Goal: Information Seeking & Learning: Learn about a topic

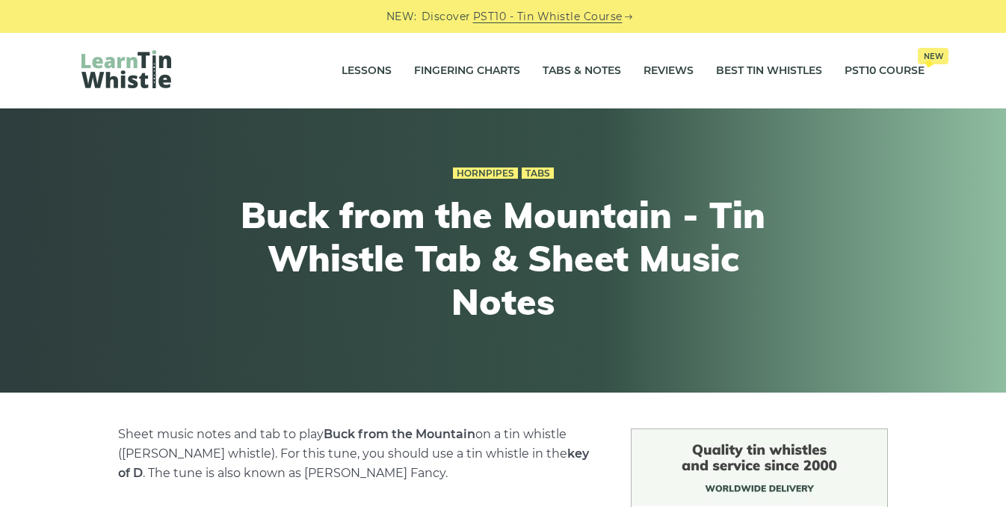
scroll to position [443, 0]
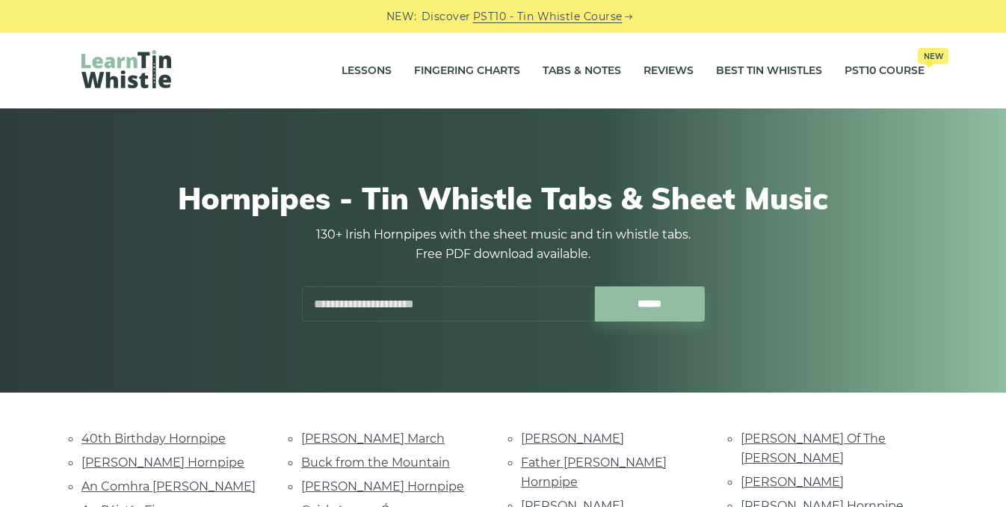
scroll to position [334, 0]
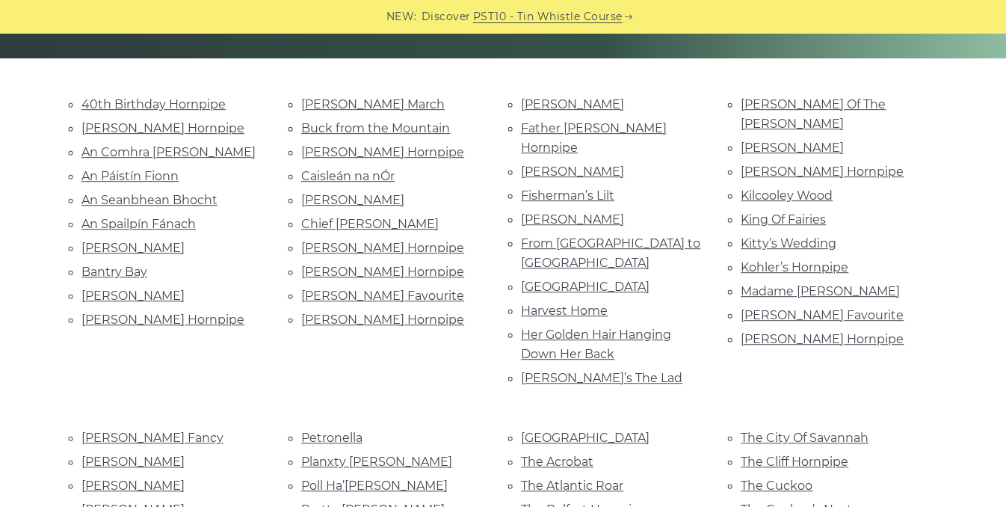
click at [235, 170] on li "An Páistín Fionn" at bounding box center [173, 176] width 184 height 20
click at [188, 221] on link "An Spailpín Fánach" at bounding box center [138, 224] width 114 height 14
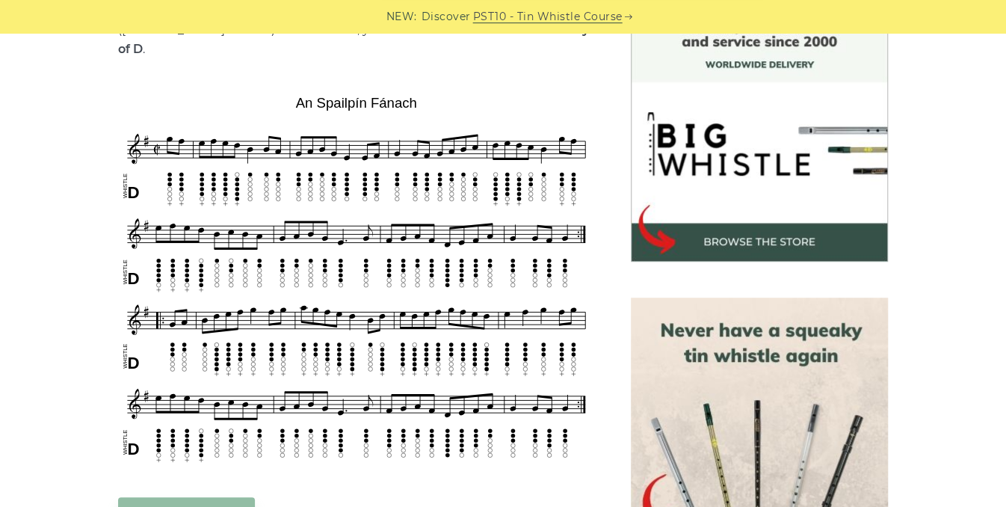
scroll to position [426, 0]
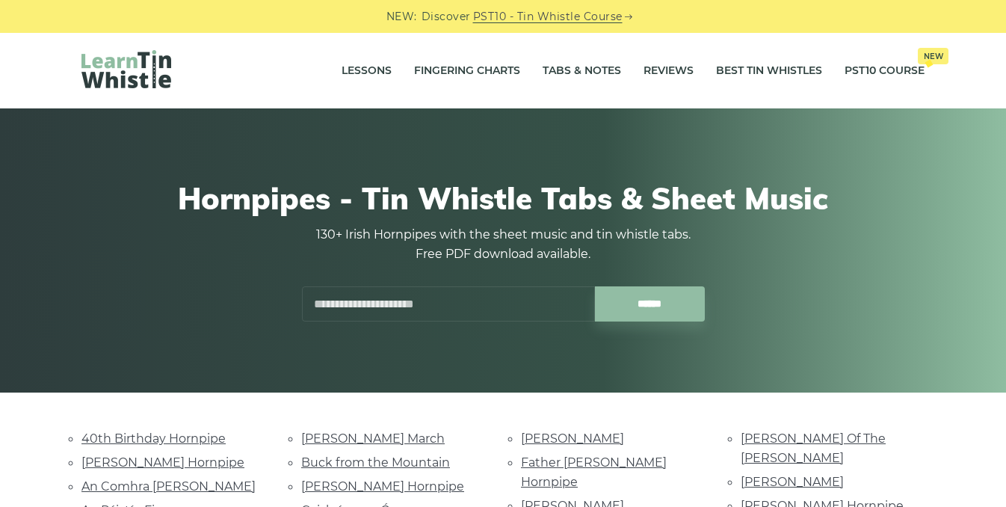
scroll to position [334, 0]
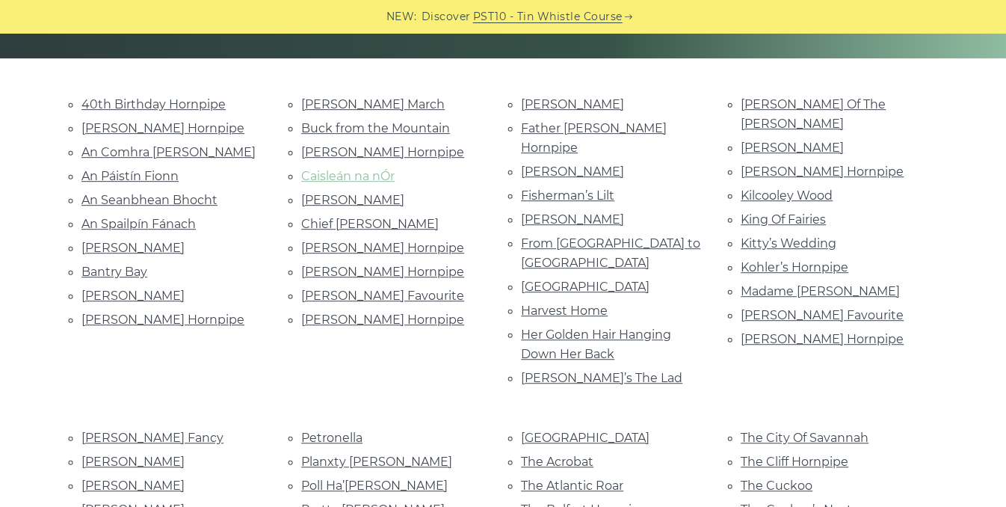
click at [371, 177] on link "Caisleán na nÓr" at bounding box center [347, 176] width 93 height 14
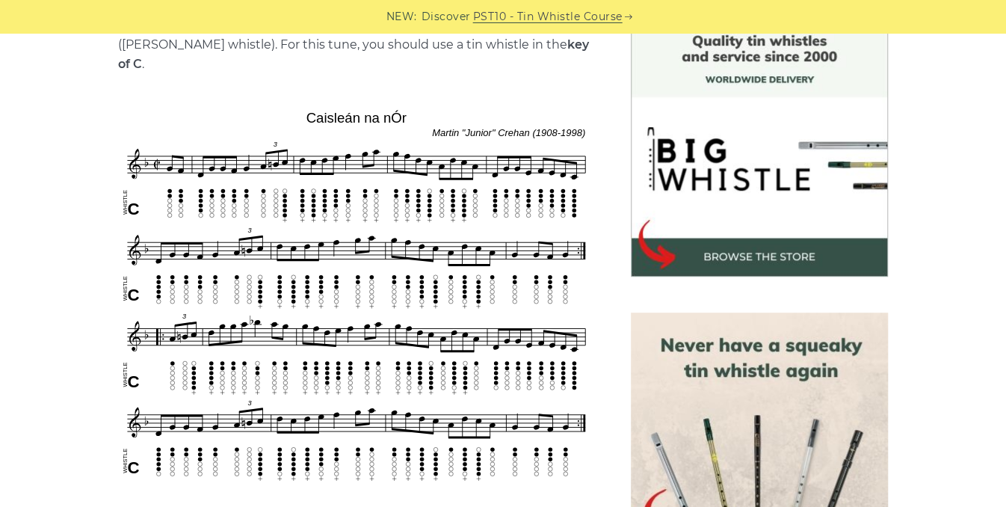
scroll to position [404, 0]
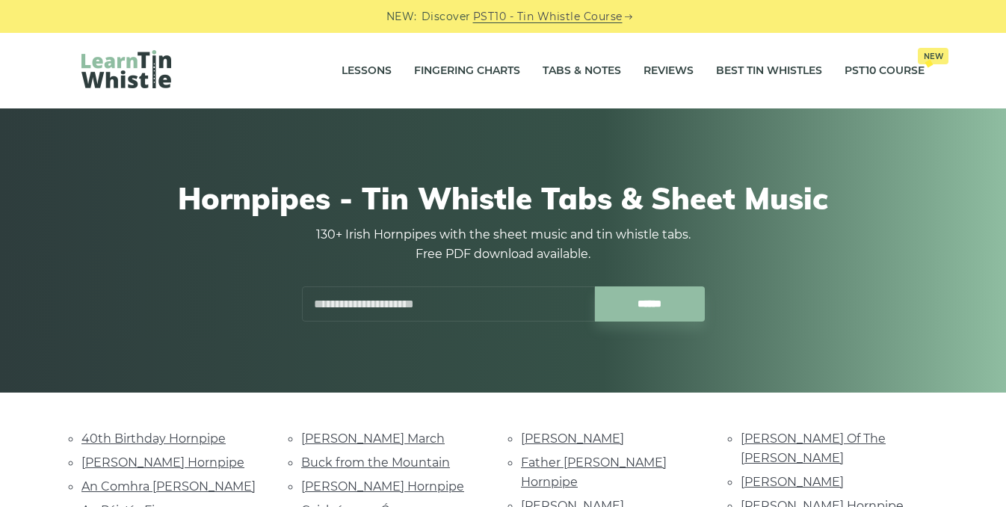
scroll to position [334, 0]
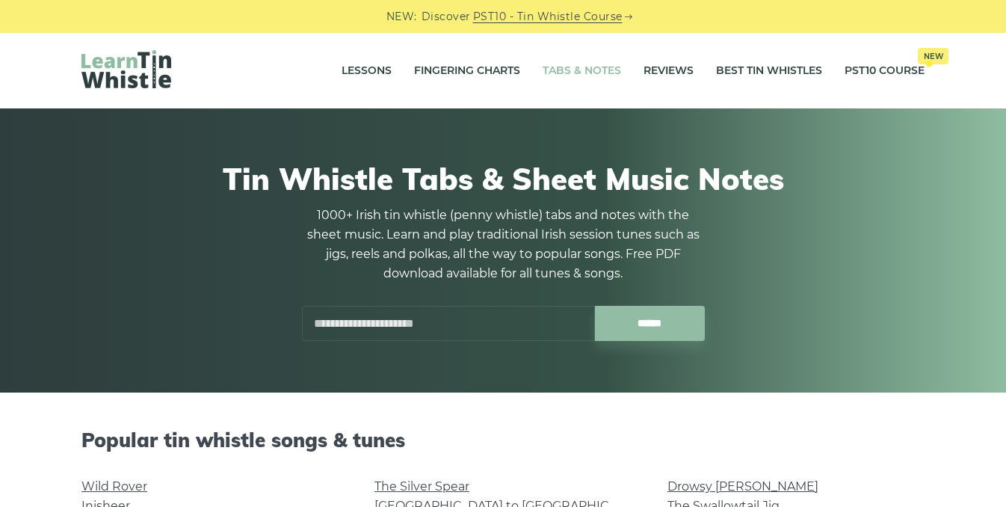
scroll to position [566, 0]
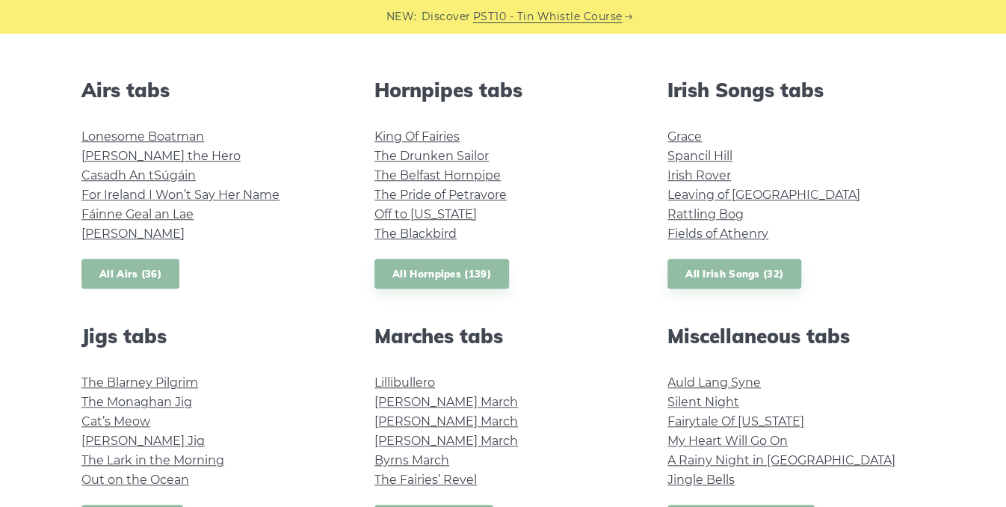
click at [124, 276] on link "All Airs (36)" at bounding box center [130, 274] width 98 height 31
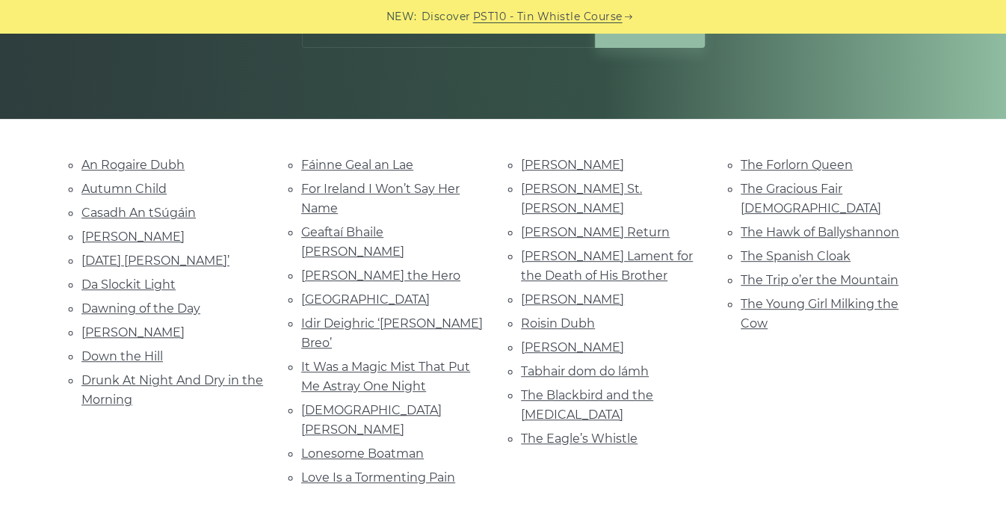
scroll to position [275, 0]
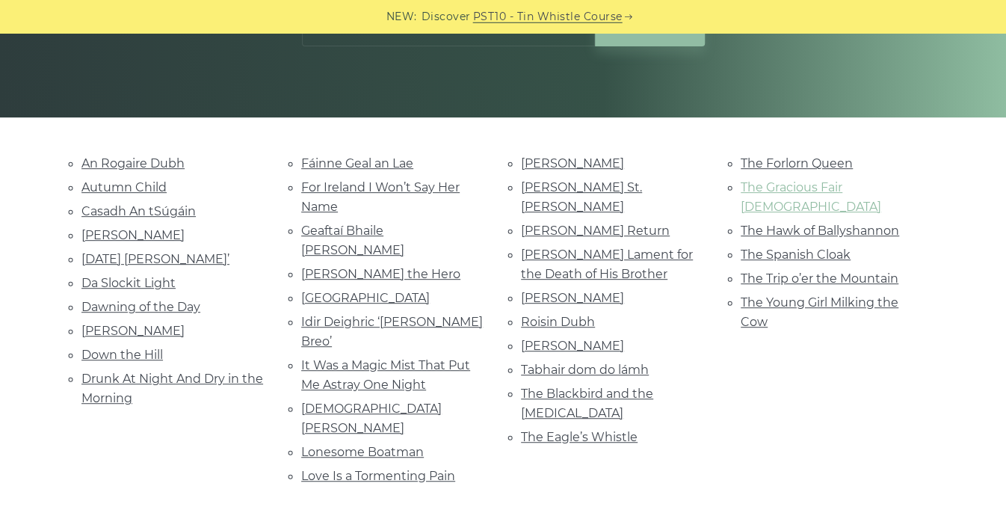
click at [835, 183] on link "The Gracious Fair [DEMOGRAPHIC_DATA]" at bounding box center [810, 197] width 140 height 34
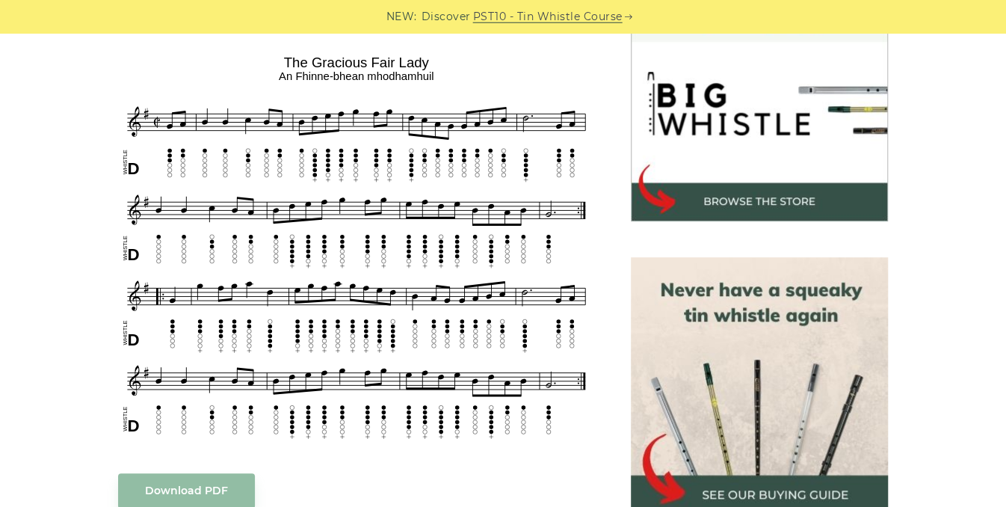
scroll to position [466, 0]
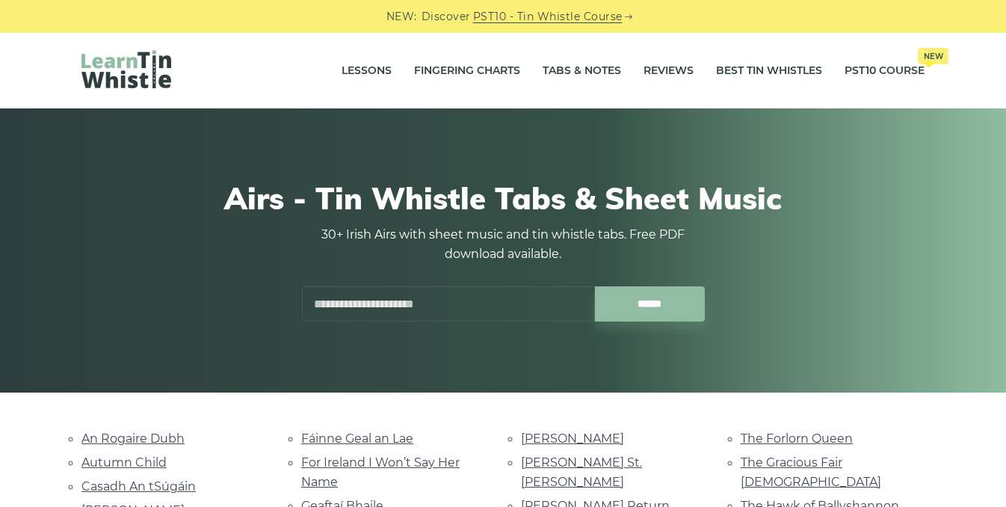
scroll to position [276, 0]
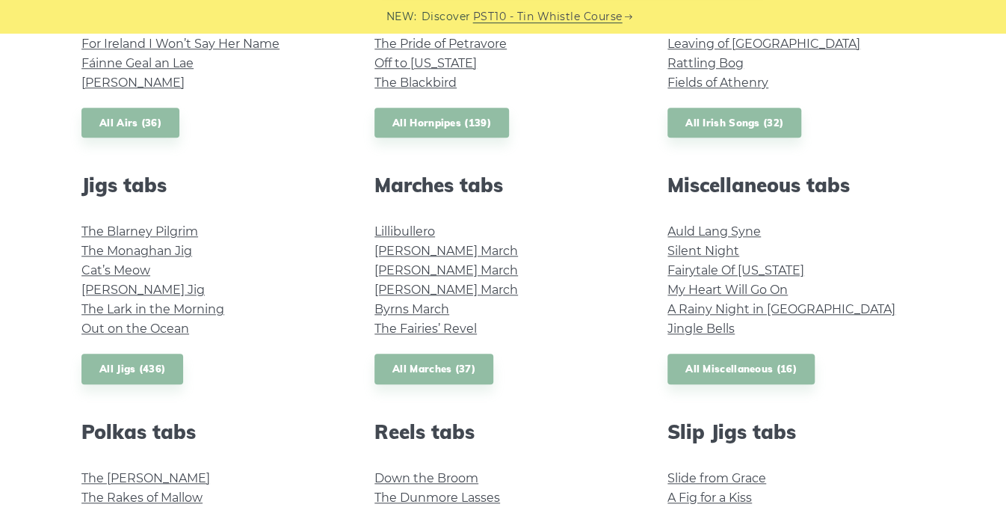
scroll to position [719, 0]
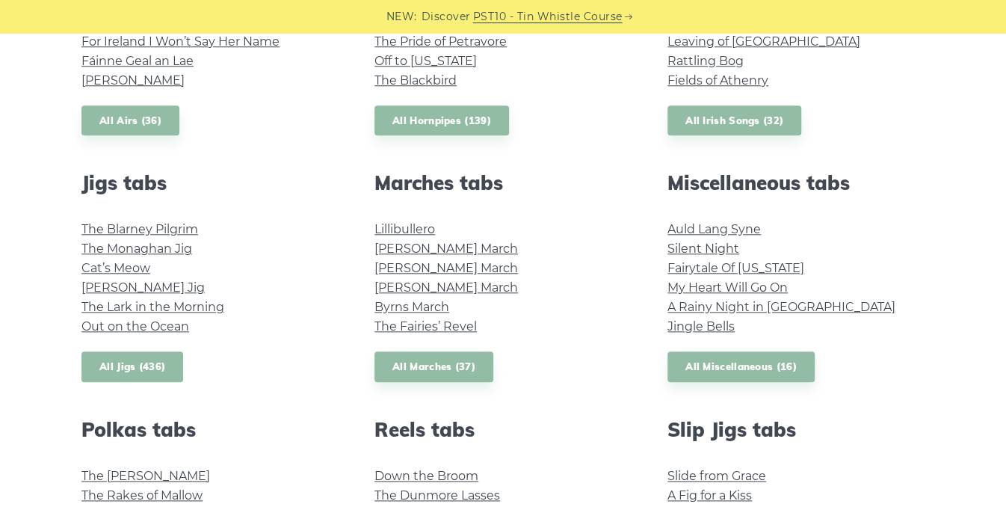
click at [141, 363] on link "All Jigs (436)" at bounding box center [132, 366] width 102 height 31
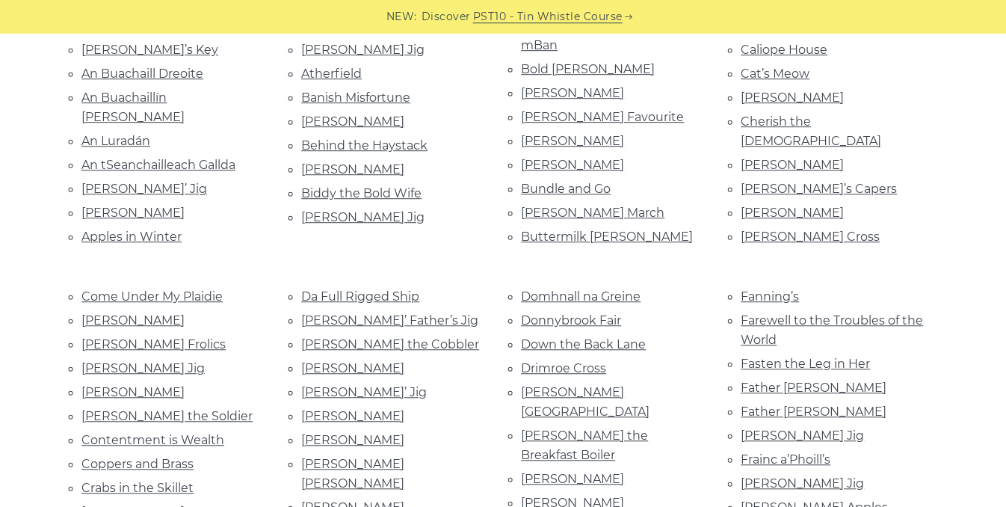
scroll to position [431, 0]
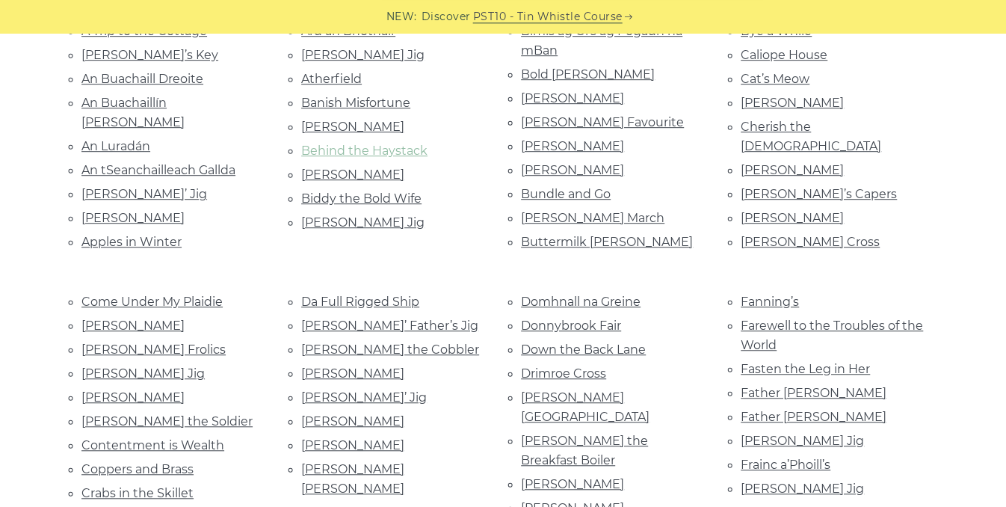
click at [403, 147] on link "Behind the Haystack" at bounding box center [364, 150] width 126 height 14
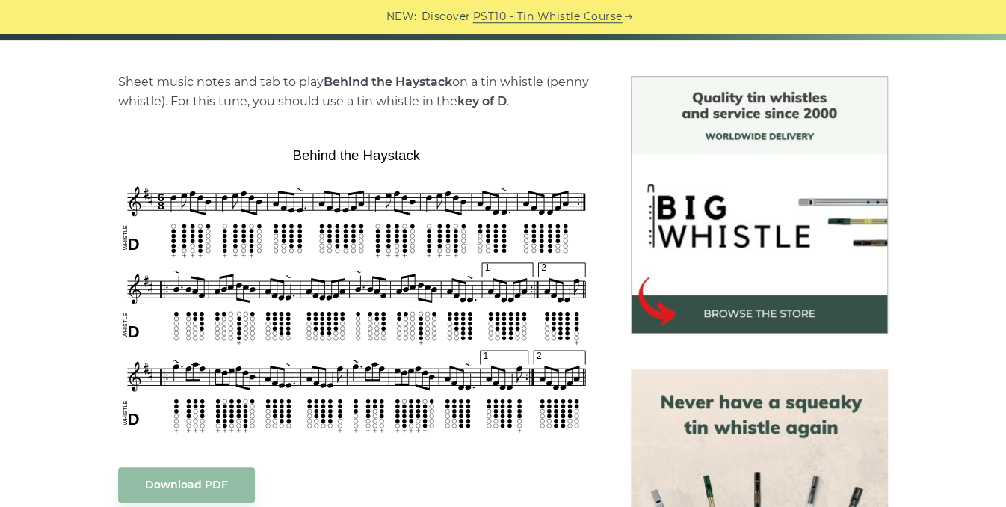
scroll to position [357, 0]
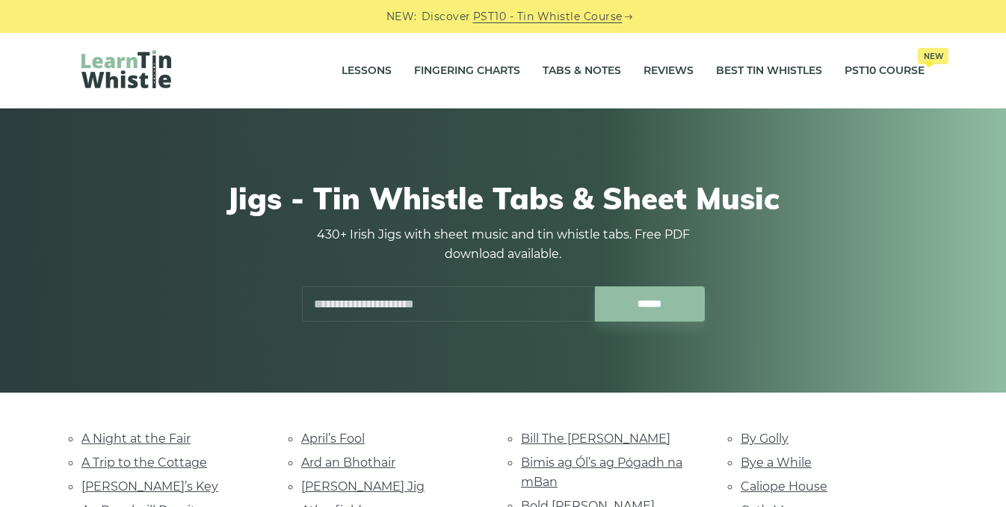
scroll to position [431, 0]
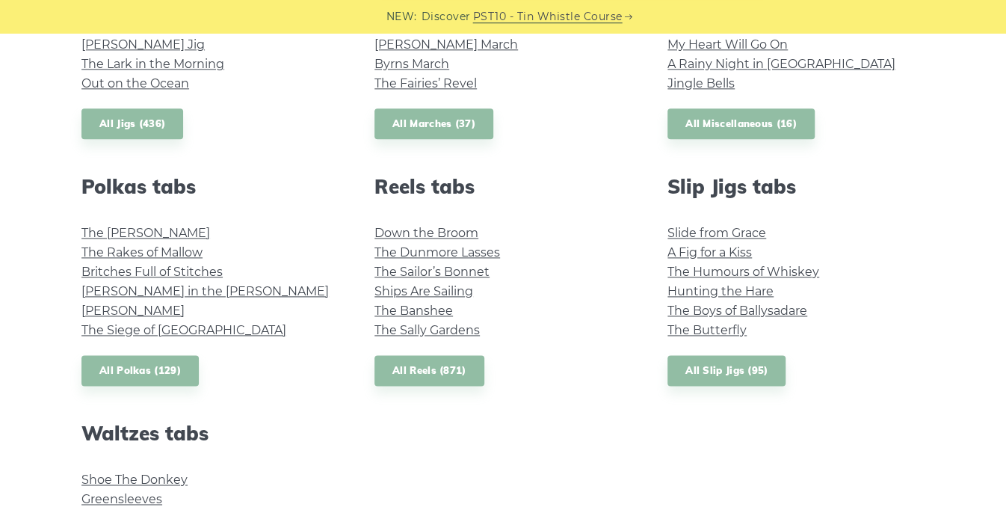
scroll to position [970, 0]
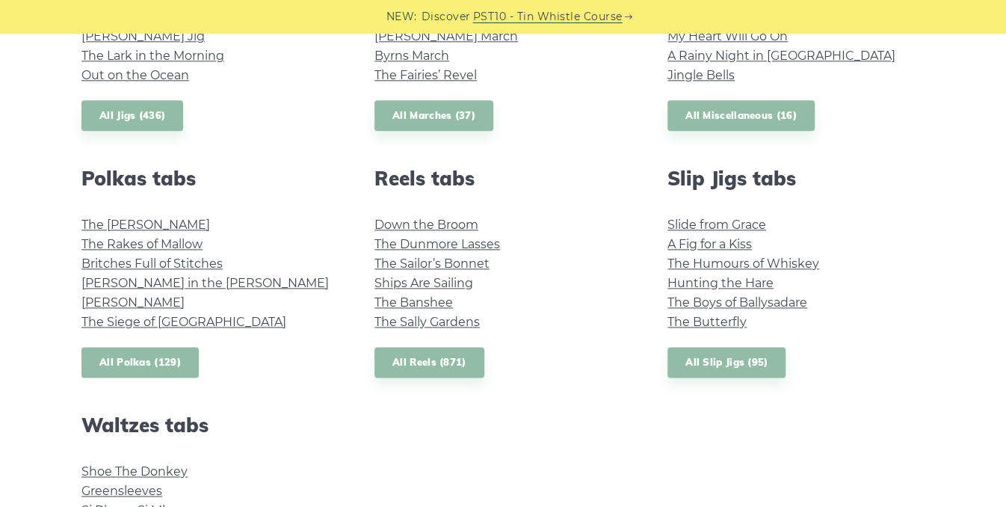
click at [161, 362] on link "All Polkas (129)" at bounding box center [139, 362] width 117 height 31
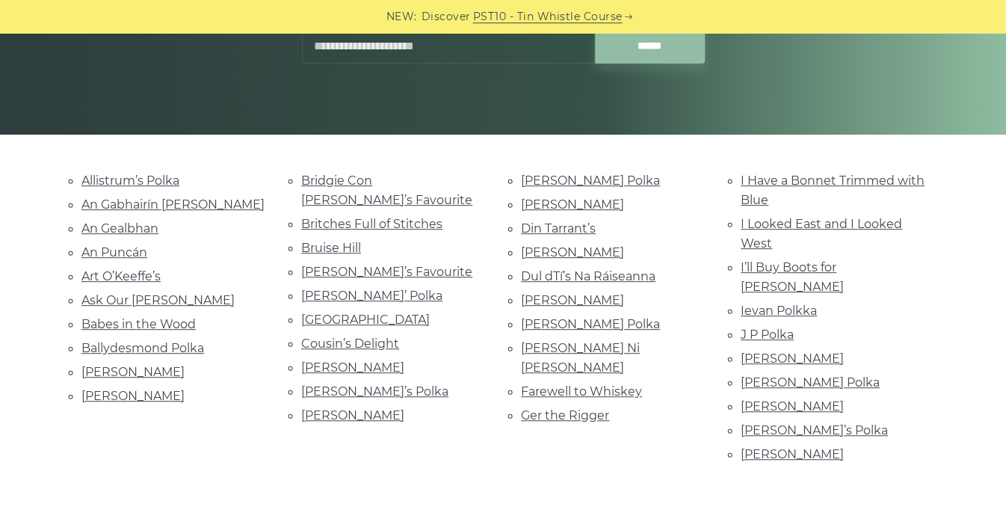
scroll to position [261, 0]
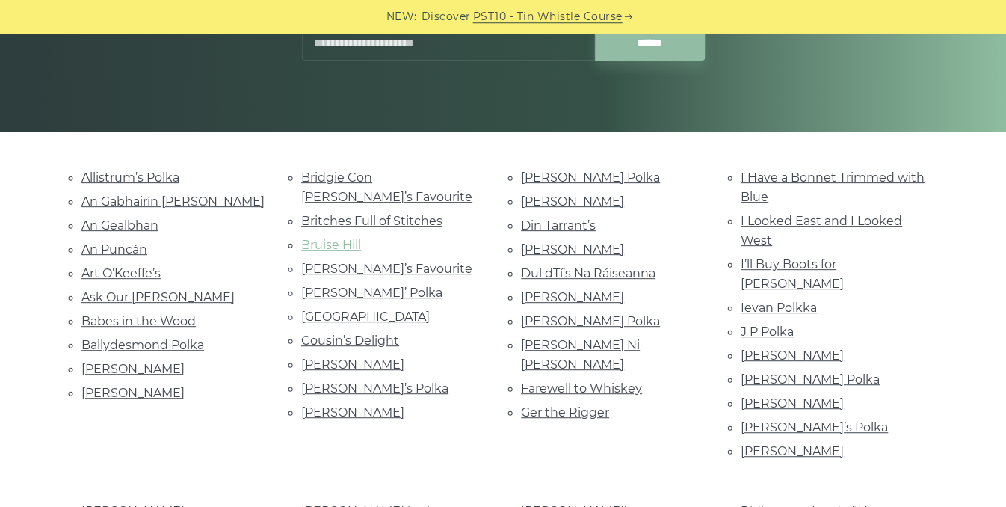
click at [345, 238] on link "Bruise Hill" at bounding box center [331, 245] width 60 height 14
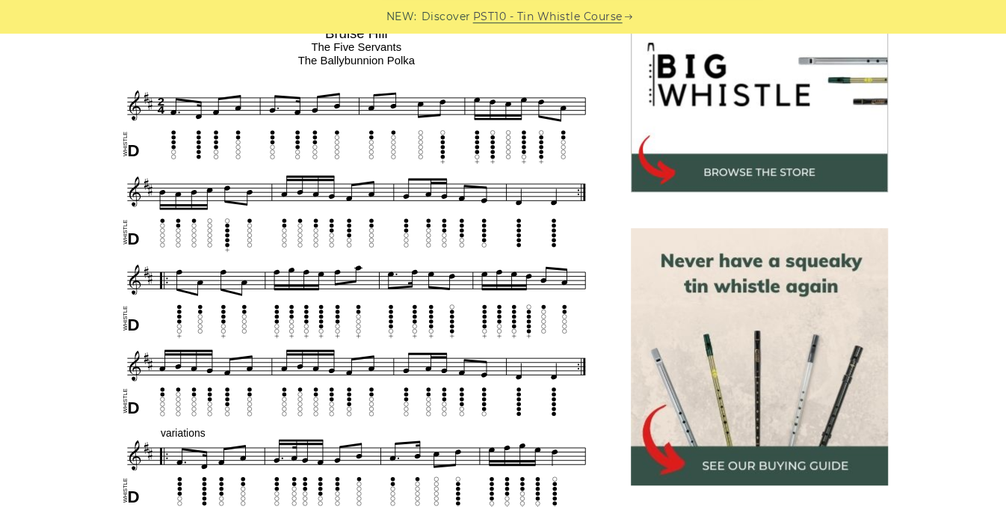
scroll to position [495, 0]
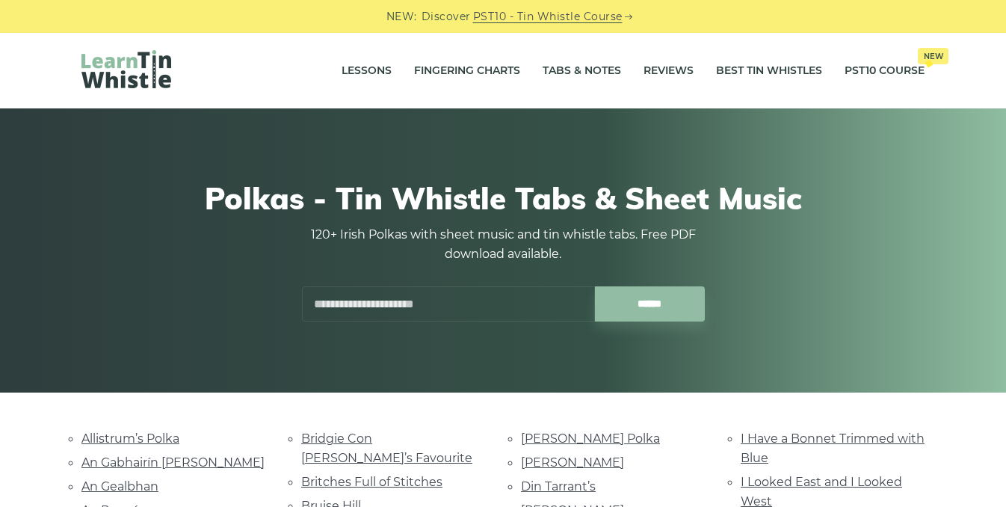
scroll to position [260, 0]
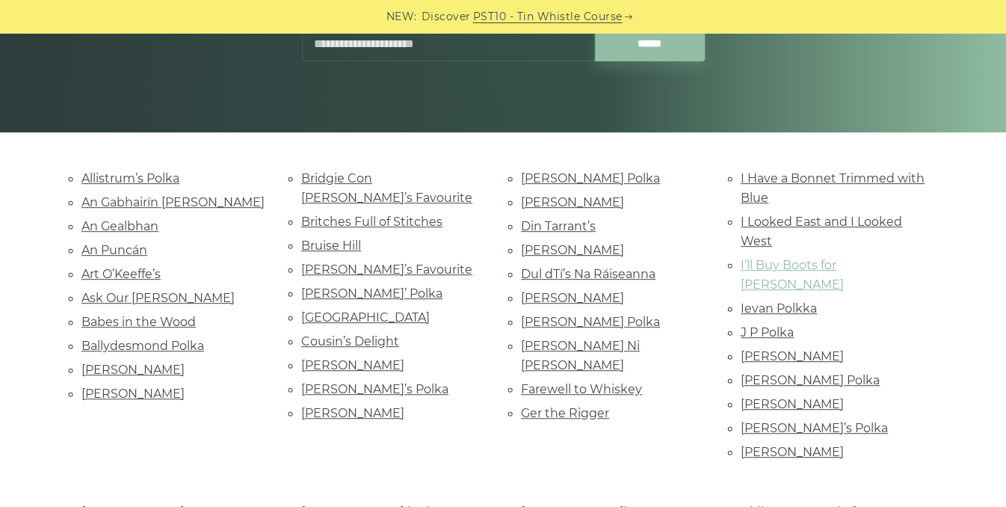
click at [765, 266] on link "I’ll Buy Boots for [PERSON_NAME]" at bounding box center [791, 275] width 103 height 34
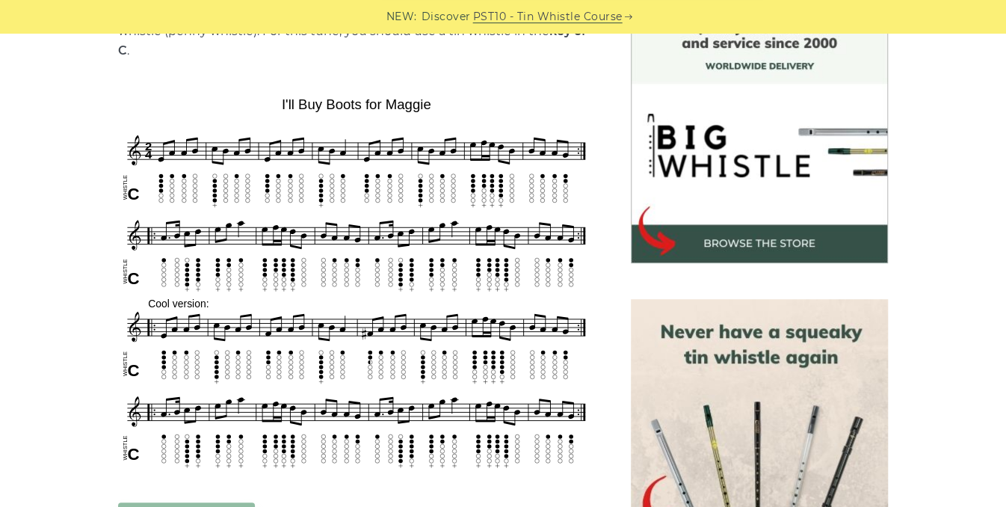
scroll to position [419, 0]
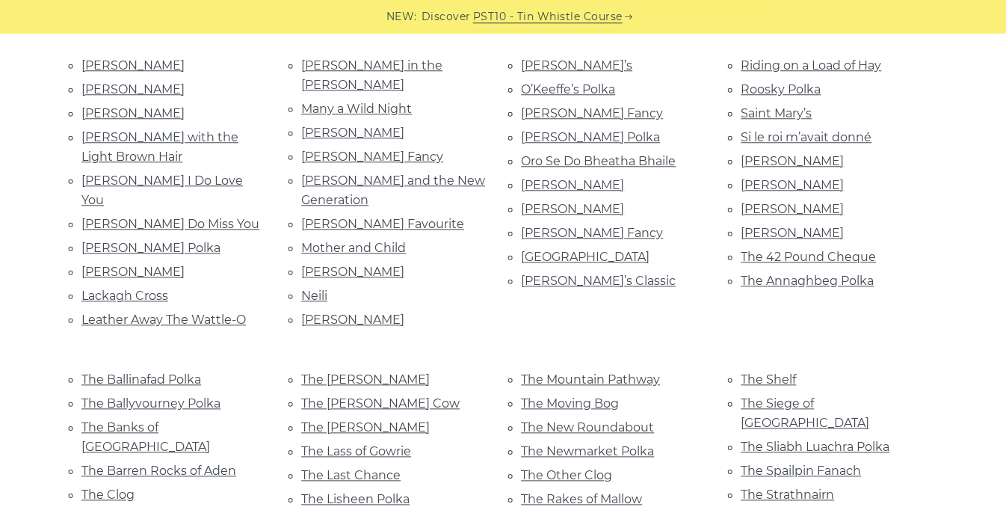
scroll to position [711, 0]
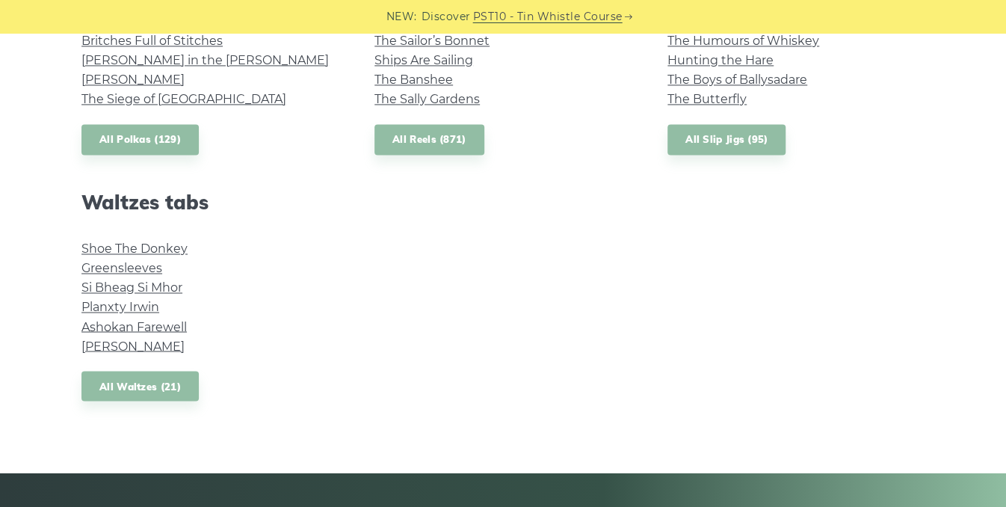
scroll to position [1195, 0]
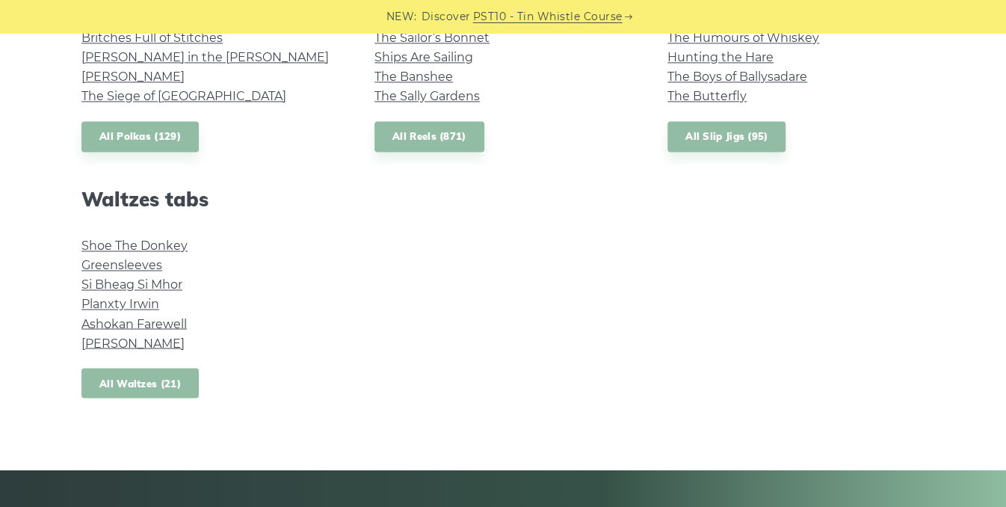
click at [132, 382] on link "All Waltzes (21)" at bounding box center [139, 383] width 117 height 31
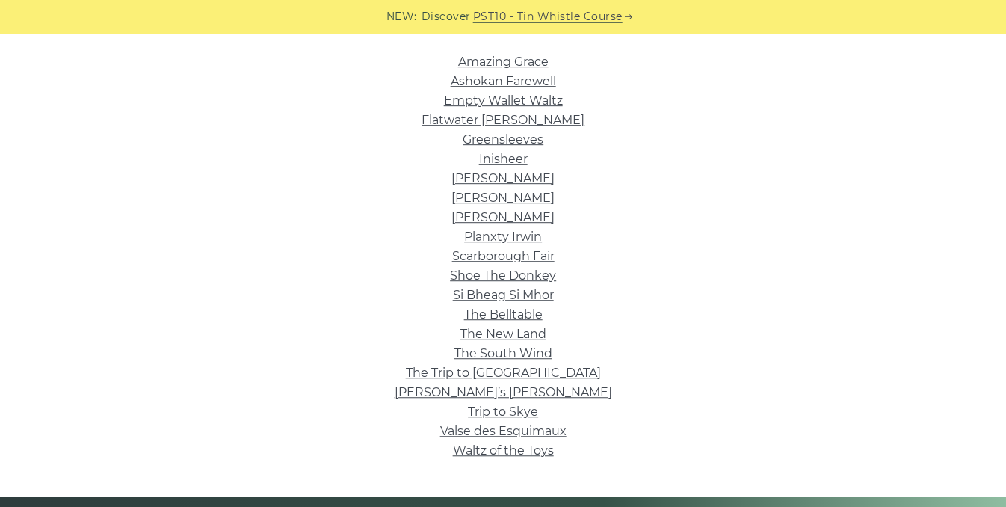
scroll to position [374, 0]
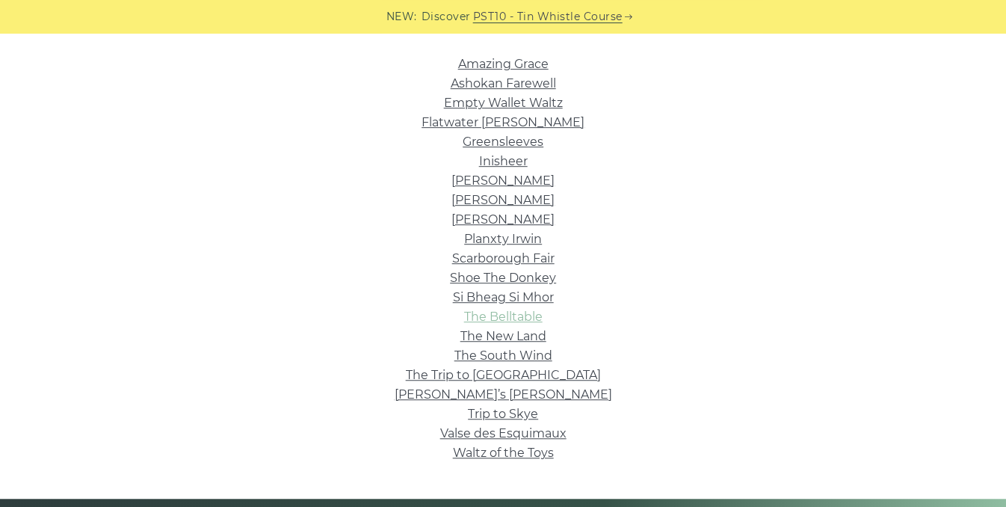
click at [528, 313] on link "The Belltable" at bounding box center [503, 316] width 78 height 14
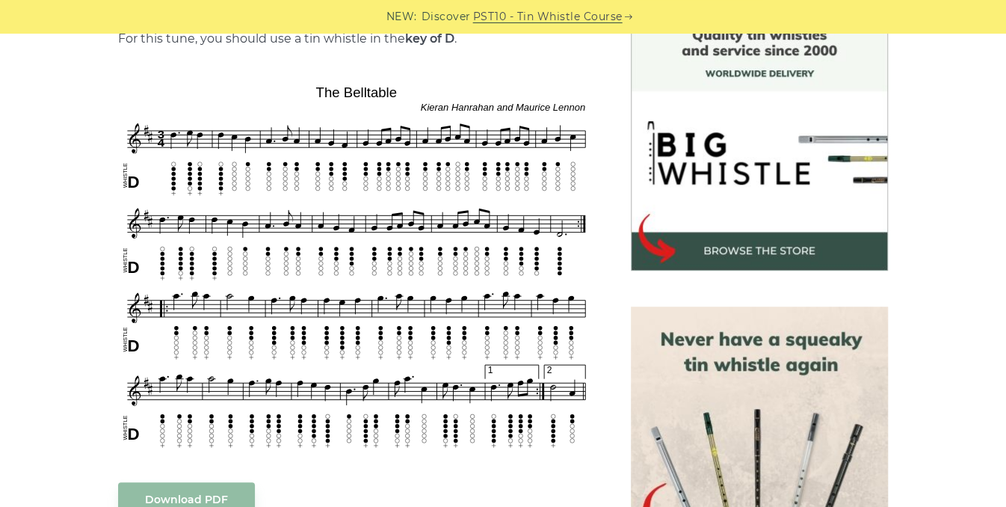
scroll to position [410, 0]
